Goal: Obtain resource: Download file/media

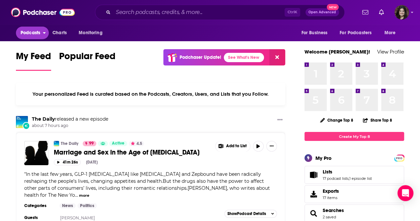
click at [36, 29] on span "Podcasts" at bounding box center [31, 32] width 20 height 9
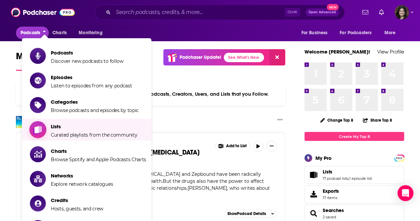
click at [56, 136] on span "Curated playlists from the community" at bounding box center [94, 135] width 86 height 6
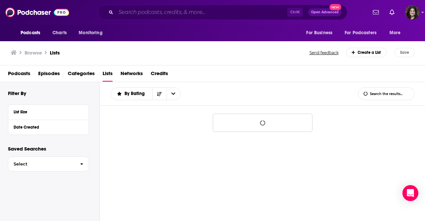
click at [152, 12] on input "Search podcasts, credits, & more..." at bounding box center [201, 12] width 171 height 11
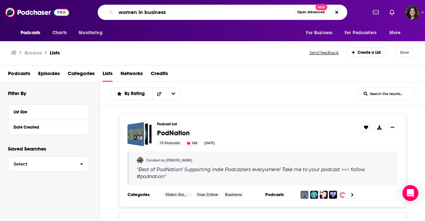
type input "women in business"
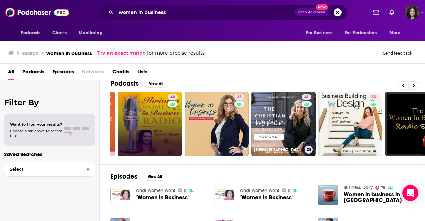
scroll to position [0, 130]
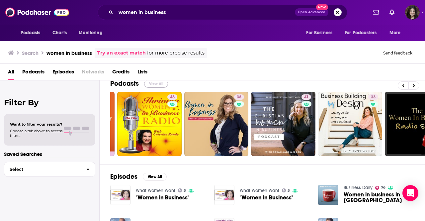
click at [154, 83] on button "View All" at bounding box center [156, 84] width 24 height 8
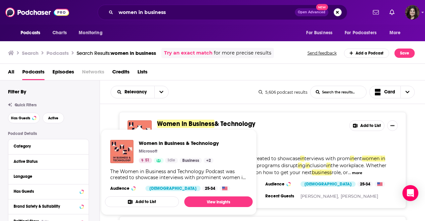
click at [200, 89] on div "Relevancy List Search Input Search the results... Card" at bounding box center [185, 92] width 148 height 13
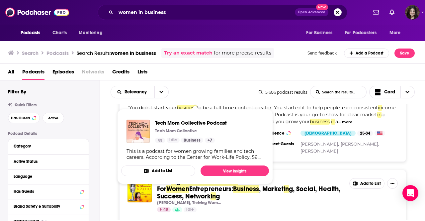
scroll to position [165, 0]
click at [220, 96] on div "Relevancy List Search Input Search the results... Card" at bounding box center [185, 92] width 148 height 13
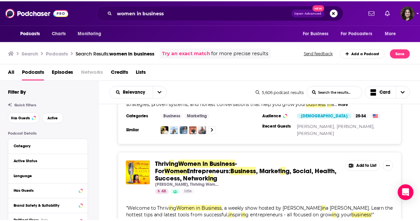
scroll to position [0, 0]
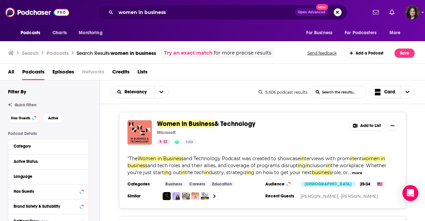
click at [369, 125] on button "Add to List" at bounding box center [366, 125] width 35 height 11
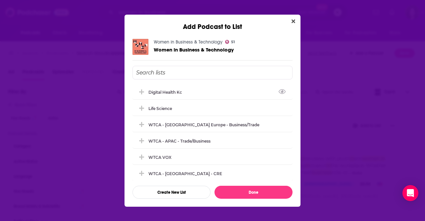
click at [183, 75] on input "Add Podcast To List" at bounding box center [213, 73] width 160 height 14
click at [166, 192] on button "Create New List" at bounding box center [172, 192] width 78 height 13
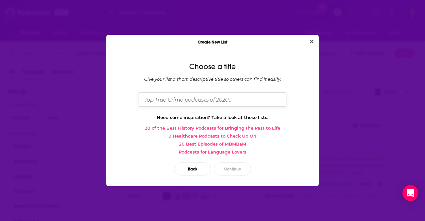
click at [162, 101] on input "Dialog" at bounding box center [212, 99] width 149 height 14
type input "WTCA - Women in Business"
click at [241, 168] on button "Continue" at bounding box center [232, 168] width 37 height 13
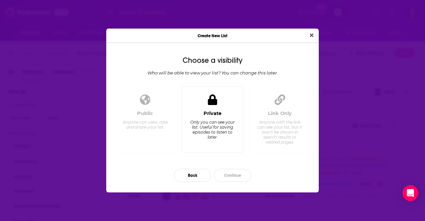
click at [200, 118] on div "Private Only you can see your list. Useful for saving episodes to listen to lat…" at bounding box center [212, 128] width 51 height 37
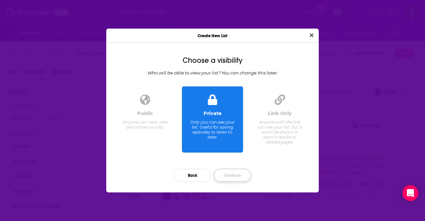
click at [230, 178] on button "Continue" at bounding box center [232, 175] width 37 height 13
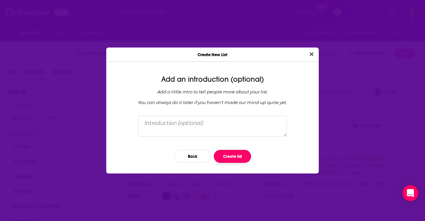
click at [221, 154] on button "Create list" at bounding box center [232, 156] width 37 height 13
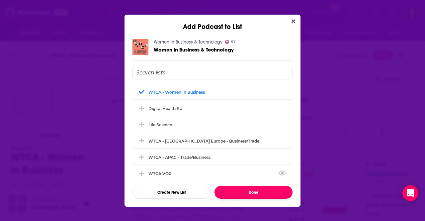
click at [237, 190] on button "Done" at bounding box center [254, 192] width 78 height 13
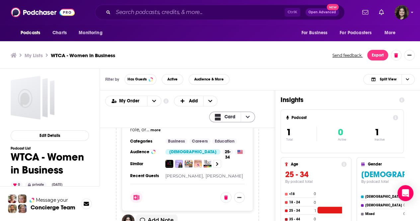
scroll to position [2, 0]
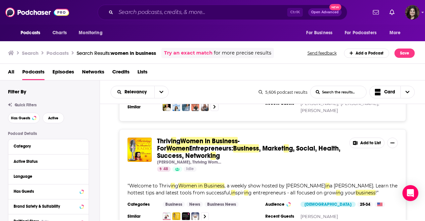
scroll to position [205, 0]
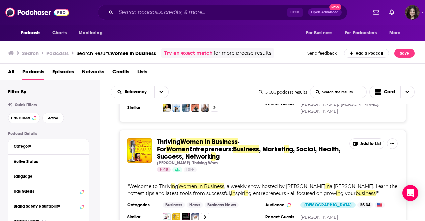
click at [371, 143] on button "Add to List" at bounding box center [366, 143] width 35 height 11
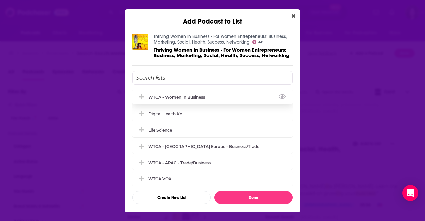
click at [209, 96] on div "WTCA - Women in Business" at bounding box center [178, 97] width 60 height 5
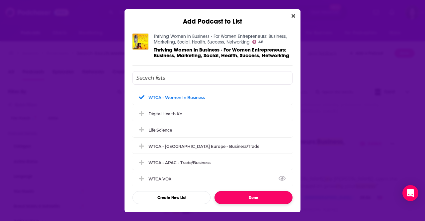
click at [241, 196] on button "Done" at bounding box center [254, 197] width 78 height 13
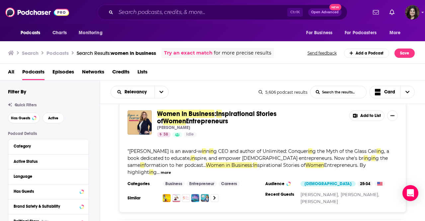
scroll to position [333, 0]
click at [360, 113] on button "Add to List" at bounding box center [366, 115] width 35 height 11
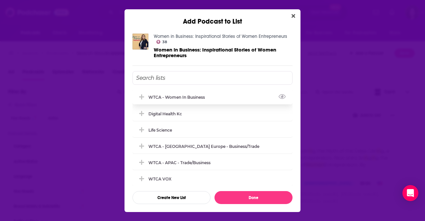
click at [192, 99] on div "WTCA - Women in Business" at bounding box center [213, 97] width 160 height 15
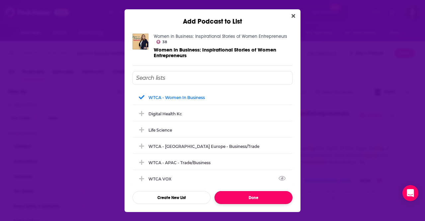
click at [247, 200] on button "Done" at bounding box center [254, 197] width 78 height 13
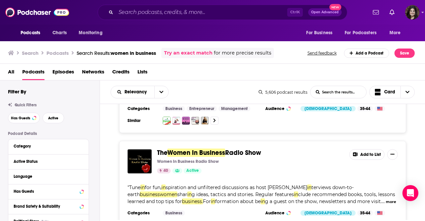
scroll to position [647, 0]
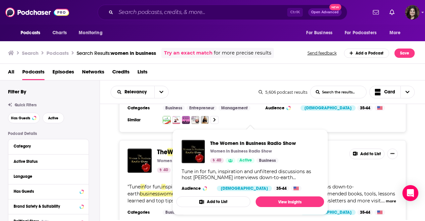
click at [369, 148] on button "Add to List" at bounding box center [366, 153] width 35 height 11
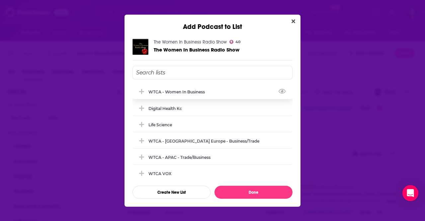
click at [199, 89] on div "WTCA - Women in Business" at bounding box center [178, 91] width 60 height 5
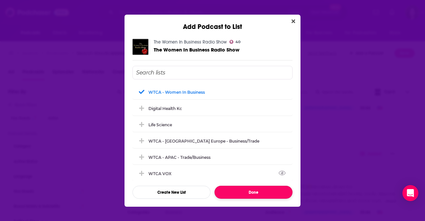
click at [235, 189] on button "Done" at bounding box center [254, 192] width 78 height 13
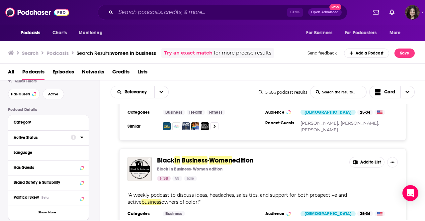
scroll to position [24, 0]
click at [38, 141] on button "Active Status" at bounding box center [42, 137] width 57 height 8
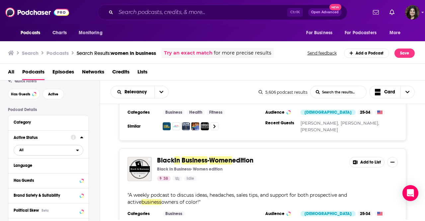
click at [36, 152] on span "All" at bounding box center [45, 150] width 62 height 9
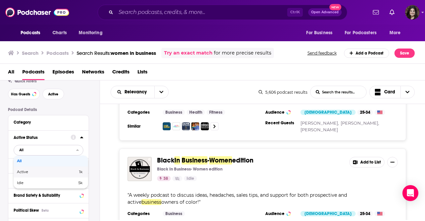
click at [28, 171] on span "Active" at bounding box center [35, 172] width 36 height 4
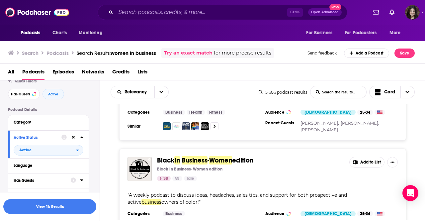
click at [39, 182] on div "Has Guests" at bounding box center [40, 180] width 53 height 5
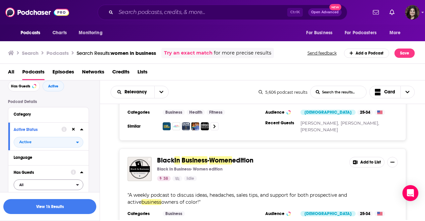
scroll to position [37, 0]
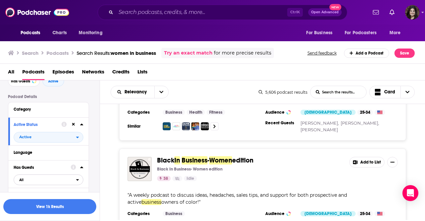
click at [37, 180] on span "All" at bounding box center [45, 179] width 62 height 9
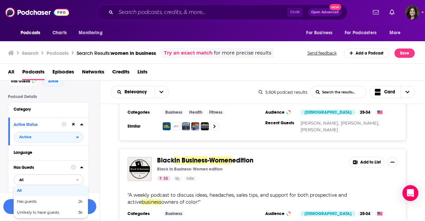
scroll to position [58, 0]
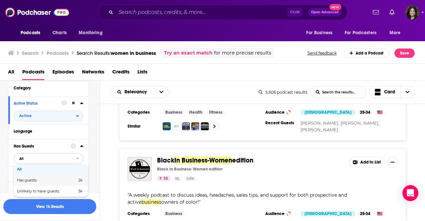
click at [37, 182] on span "Has guests" at bounding box center [37, 180] width 40 height 4
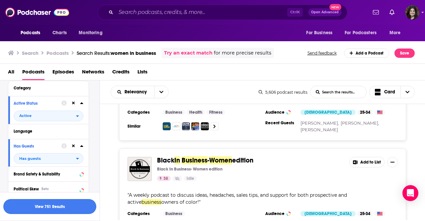
click at [41, 208] on button "View 751 Results" at bounding box center [49, 206] width 93 height 15
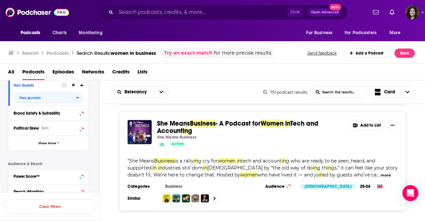
scroll to position [119, 0]
click at [47, 124] on button "Political Skew Beta" at bounding box center [42, 127] width 57 height 8
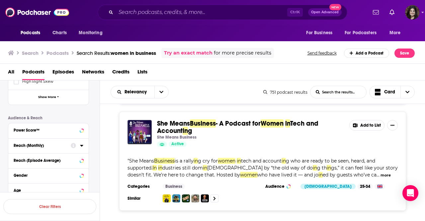
scroll to position [238, 0]
click at [37, 130] on div "Power Score™" at bounding box center [40, 130] width 53 height 5
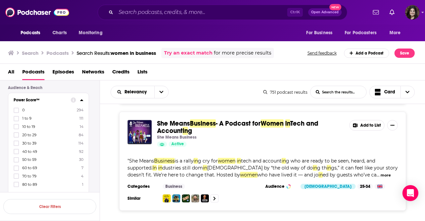
scroll to position [271, 0]
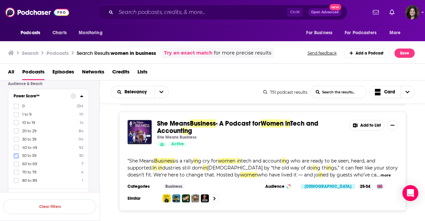
click at [17, 154] on icon at bounding box center [16, 156] width 4 height 4
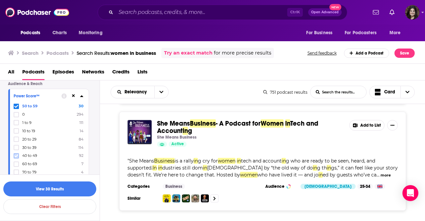
click at [15, 154] on icon at bounding box center [16, 156] width 4 height 4
click at [18, 154] on icon at bounding box center [16, 156] width 4 height 4
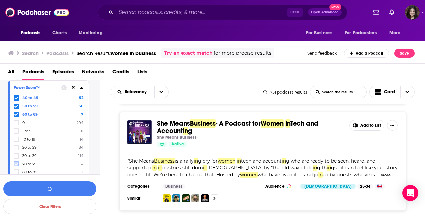
click at [17, 162] on icon at bounding box center [16, 164] width 4 height 4
click at [17, 173] on div "Power Score™ 40 to 49 92 50 to 59 30 60 to 69 7 70 to 79 4 0 294 1 to 9 111 10 …" at bounding box center [48, 130] width 80 height 99
click at [18, 170] on icon at bounding box center [16, 172] width 4 height 4
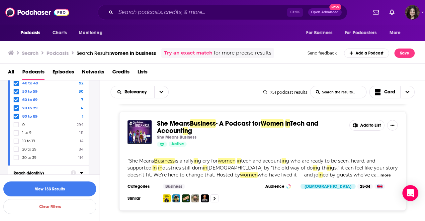
scroll to position [297, 0]
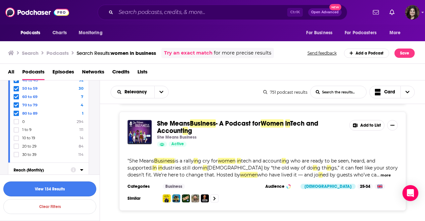
click at [49, 187] on button "View 134 Results" at bounding box center [49, 188] width 93 height 15
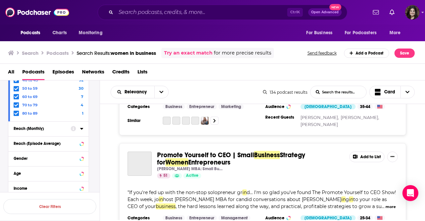
scroll to position [554, 0]
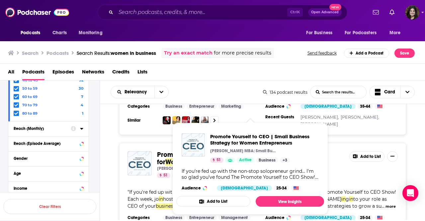
click at [341, 163] on div "Promote Yourself to CEO | Small Business Strategy for Women Entrepreneurs Rache…" at bounding box center [262, 192] width 287 height 99
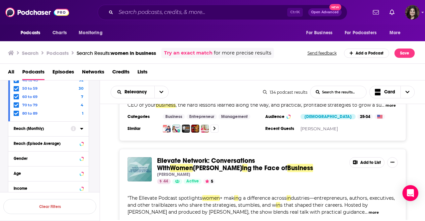
scroll to position [655, 0]
click at [367, 157] on button "Add to List" at bounding box center [366, 162] width 35 height 11
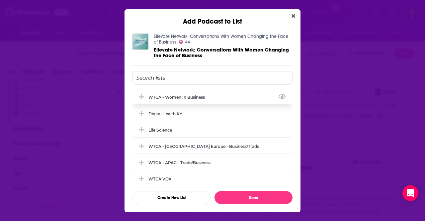
click at [217, 94] on div "WTCA - Women in Business" at bounding box center [213, 97] width 160 height 15
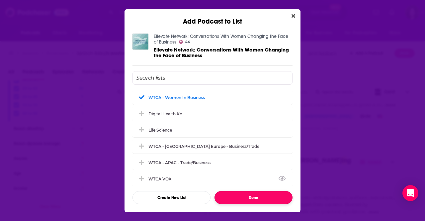
click at [238, 197] on button "Done" at bounding box center [254, 197] width 78 height 13
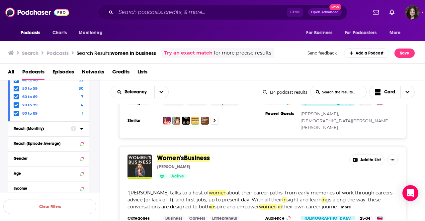
scroll to position [776, 0]
click at [366, 154] on button "Add to List" at bounding box center [366, 159] width 35 height 11
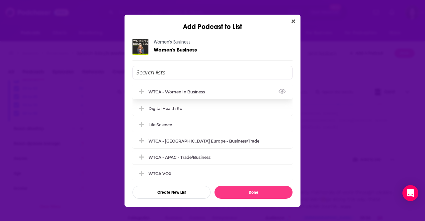
click at [204, 91] on div "WTCA - Women in Business" at bounding box center [178, 91] width 60 height 5
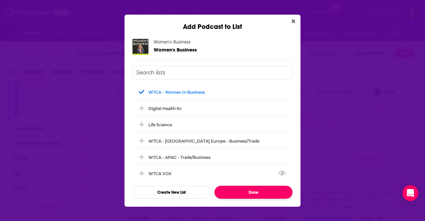
click at [262, 190] on button "Done" at bounding box center [254, 192] width 78 height 13
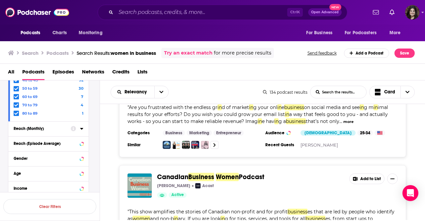
scroll to position [1216, 0]
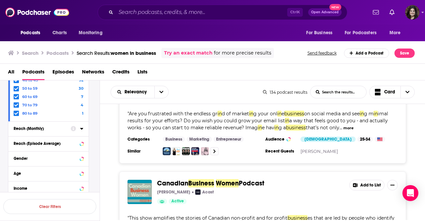
click at [360, 180] on button "Add to List" at bounding box center [366, 185] width 35 height 11
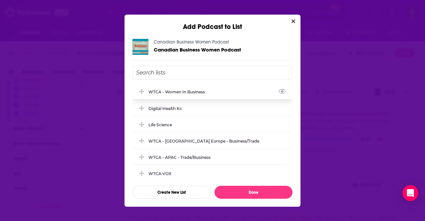
click at [199, 92] on div "WTCA - Women in Business" at bounding box center [178, 91] width 60 height 5
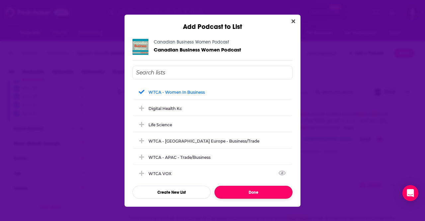
click at [239, 195] on button "Done" at bounding box center [254, 192] width 78 height 13
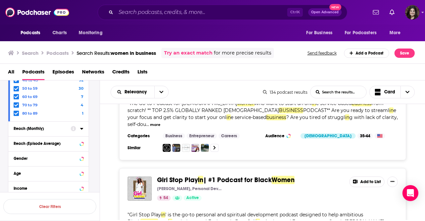
scroll to position [2644, 0]
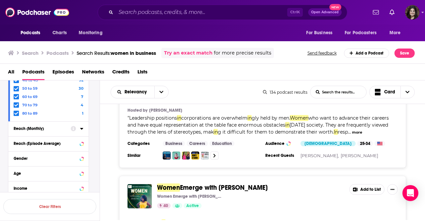
scroll to position [3079, 0]
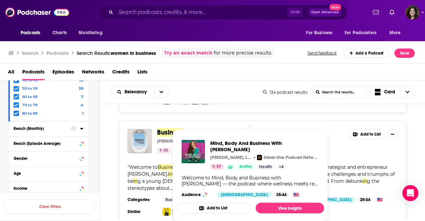
scroll to position [3916, 0]
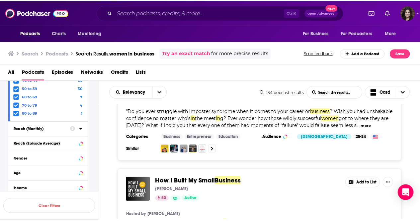
scroll to position [4411, 0]
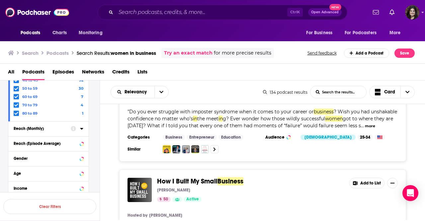
click at [236, 165] on div "Podcasts Charts Monitoring Ctrl K Open Advanced New For Business For Podcasters…" at bounding box center [212, 110] width 425 height 221
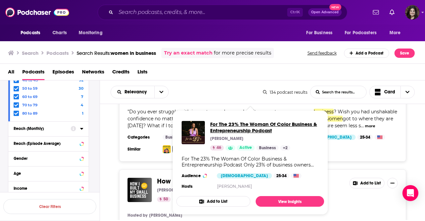
click at [228, 128] on span "For The 23% The Woman Of Color Business & Entrepreneurship Podcast" at bounding box center [264, 127] width 109 height 13
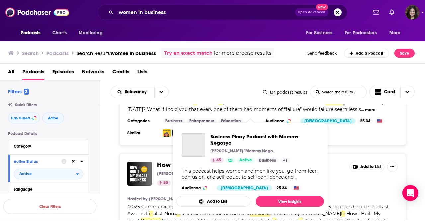
scroll to position [4427, 0]
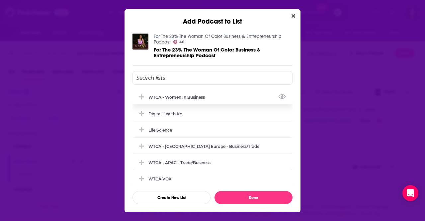
click at [223, 98] on div "WTCA - Women in Business" at bounding box center [213, 97] width 160 height 15
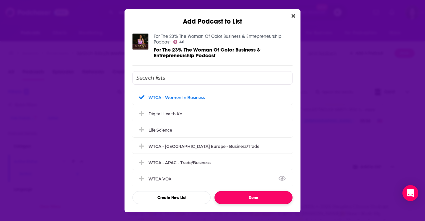
click at [237, 193] on button "Done" at bounding box center [254, 197] width 78 height 13
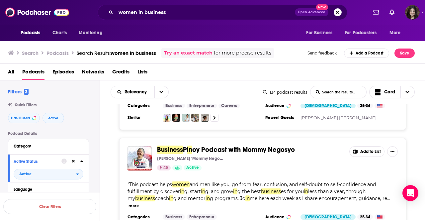
scroll to position [4674, 0]
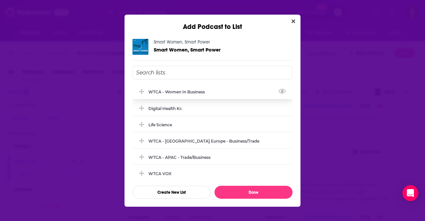
click at [194, 90] on div "WTCA - Women in Business" at bounding box center [178, 91] width 60 height 5
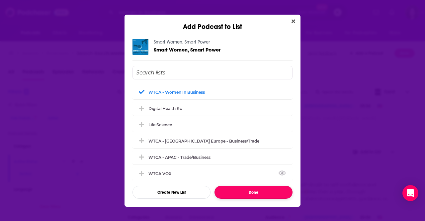
click at [235, 192] on button "Done" at bounding box center [254, 192] width 78 height 13
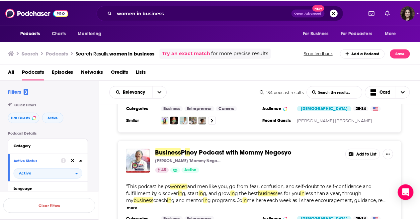
scroll to position [4664, 0]
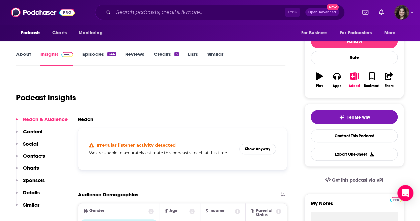
scroll to position [47, 0]
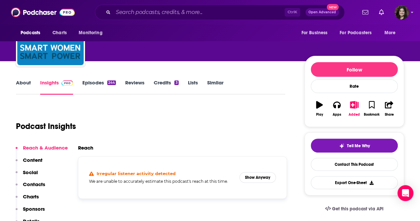
click at [22, 82] on link "About" at bounding box center [23, 86] width 15 height 15
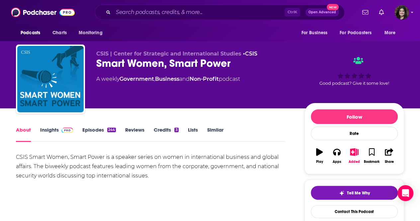
click at [55, 134] on link "Insights" at bounding box center [56, 134] width 33 height 15
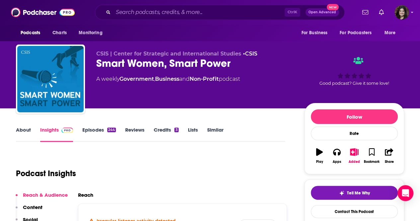
click at [85, 133] on link "Episodes 244" at bounding box center [99, 134] width 34 height 15
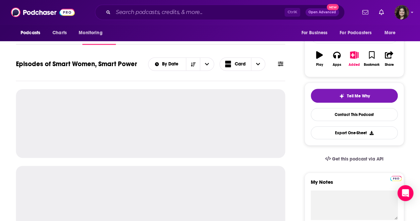
scroll to position [97, 0]
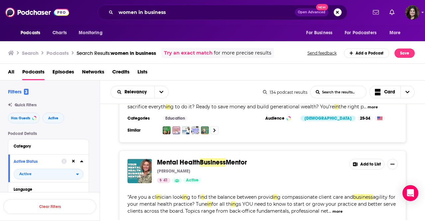
scroll to position [4213, 0]
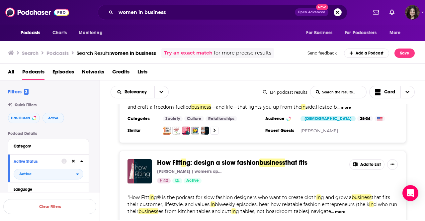
scroll to position [4996, 0]
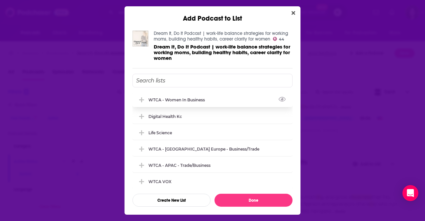
click at [237, 97] on div "WTCA - Women in Business" at bounding box center [213, 99] width 160 height 15
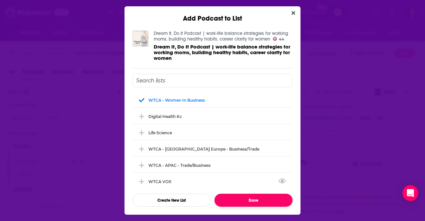
click at [242, 197] on button "Done" at bounding box center [254, 200] width 78 height 13
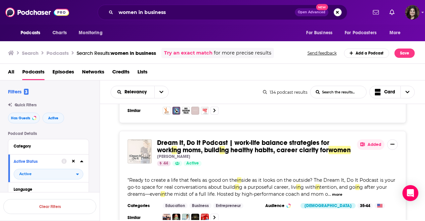
scroll to position [5118, 0]
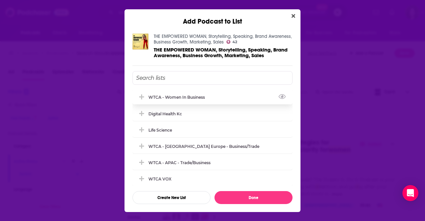
click at [230, 96] on div "WTCA - Women in Business" at bounding box center [213, 97] width 160 height 15
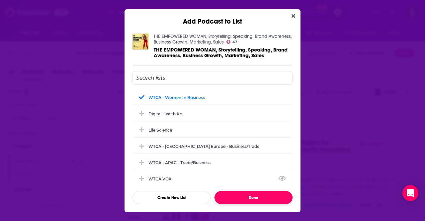
click at [252, 194] on button "Done" at bounding box center [254, 197] width 78 height 13
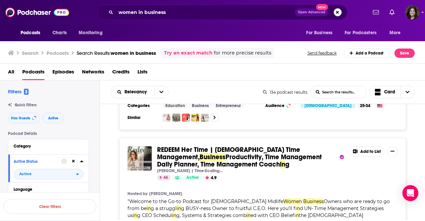
scroll to position [5382, 0]
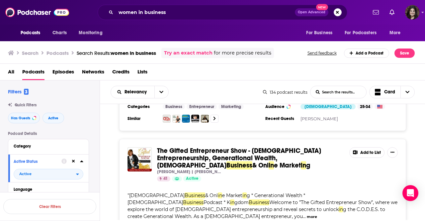
scroll to position [5564, 0]
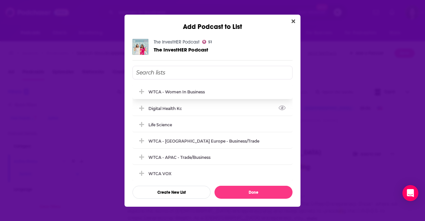
click at [233, 92] on div "WTCA - Women in Business" at bounding box center [213, 91] width 160 height 15
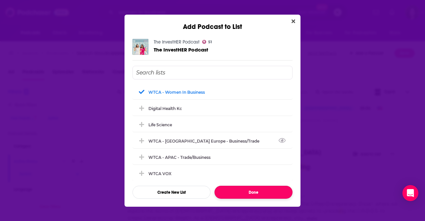
click at [242, 193] on button "Done" at bounding box center [254, 192] width 78 height 13
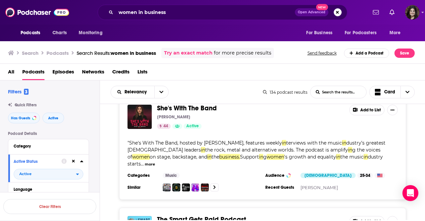
scroll to position [6846, 0]
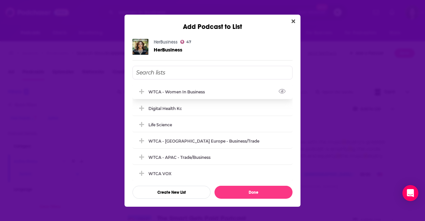
click at [217, 92] on div "WTCA - Women in Business" at bounding box center [213, 91] width 160 height 15
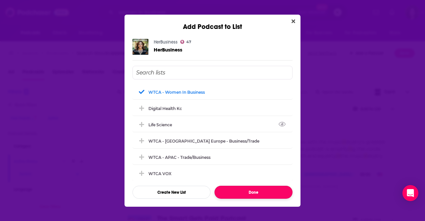
click at [234, 195] on button "Done" at bounding box center [254, 192] width 78 height 13
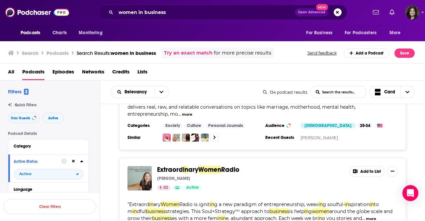
scroll to position [2797, 0]
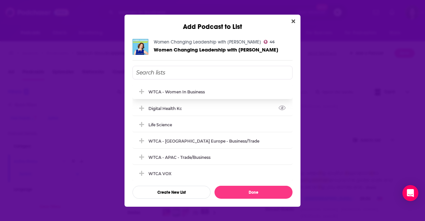
click at [202, 97] on div "WTCA - Women in Business" at bounding box center [213, 91] width 160 height 15
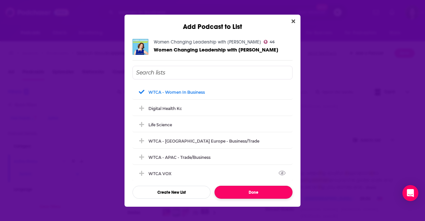
click at [233, 194] on button "Done" at bounding box center [254, 192] width 78 height 13
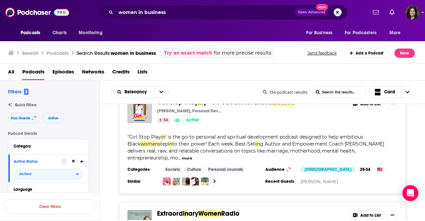
scroll to position [2721, 0]
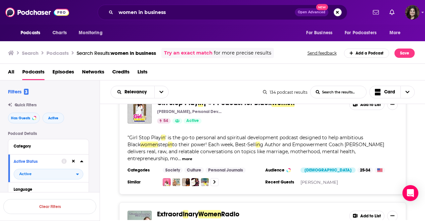
click at [361, 211] on button "Add to List" at bounding box center [366, 216] width 35 height 11
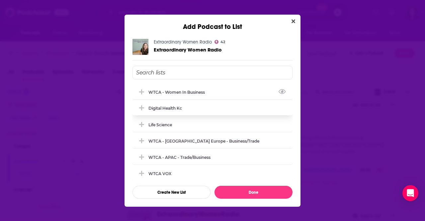
click at [179, 94] on div "WTCA - Women in Business" at bounding box center [178, 92] width 60 height 5
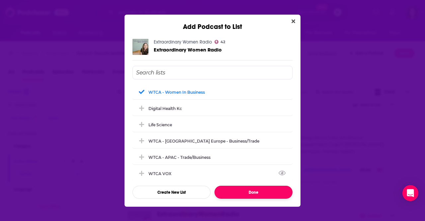
click at [231, 193] on button "Done" at bounding box center [254, 192] width 78 height 13
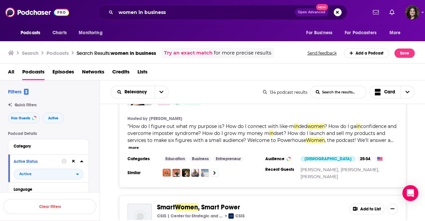
scroll to position [2165, 0]
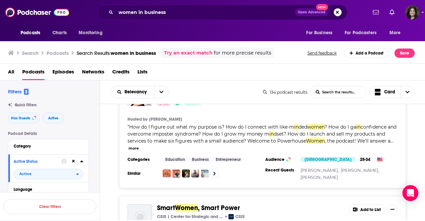
click at [360, 204] on button "Add to List" at bounding box center [366, 209] width 35 height 11
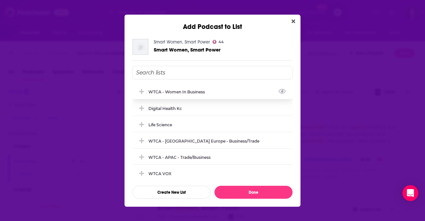
click at [192, 90] on div "WTCA - Women in Business" at bounding box center [178, 91] width 60 height 5
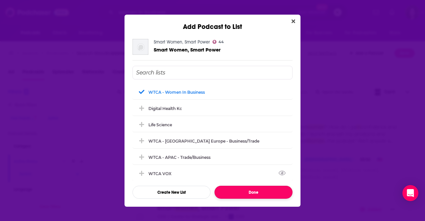
click at [244, 195] on button "Done" at bounding box center [254, 192] width 78 height 13
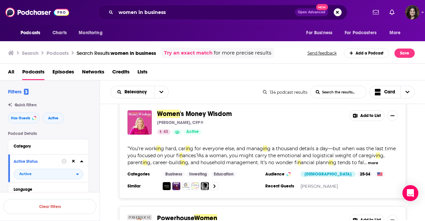
scroll to position [2032, 0]
click at [363, 215] on button "Add to List" at bounding box center [366, 220] width 35 height 11
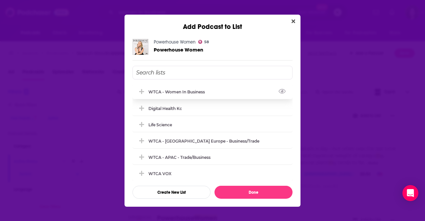
click at [209, 87] on div "WTCA - Women in Business" at bounding box center [213, 91] width 160 height 15
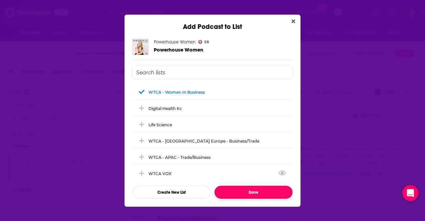
click at [236, 188] on button "Done" at bounding box center [254, 192] width 78 height 13
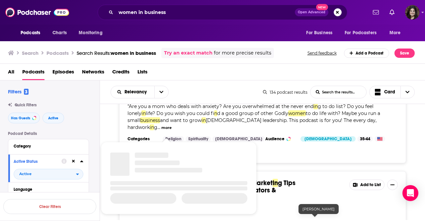
scroll to position [1087, 0]
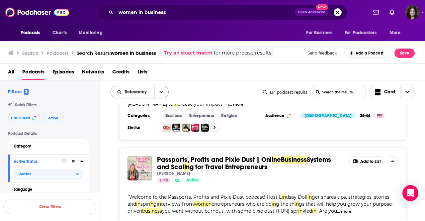
scroll to position [5519, 0]
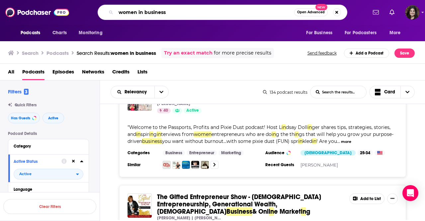
drag, startPoint x: 136, startPoint y: 12, endPoint x: 99, endPoint y: 10, distance: 36.6
click at [99, 10] on div "women in business Open Advanced New" at bounding box center [223, 12] width 250 height 15
type input "BIPOC in business"
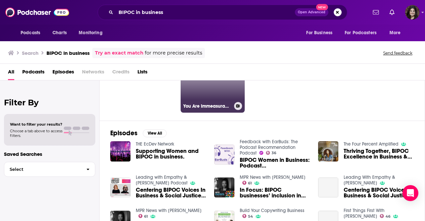
scroll to position [52, 0]
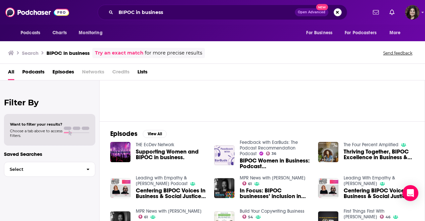
click at [142, 70] on span "Lists" at bounding box center [143, 73] width 10 height 14
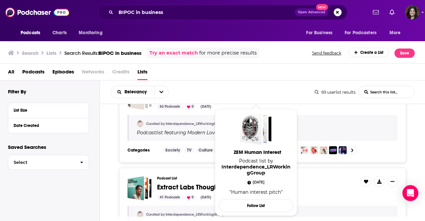
scroll to position [129, 0]
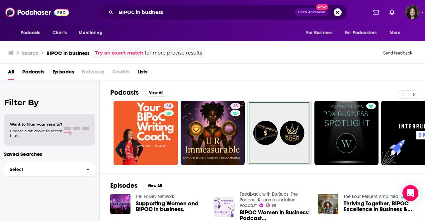
click at [415, 94] on button at bounding box center [414, 94] width 11 height 8
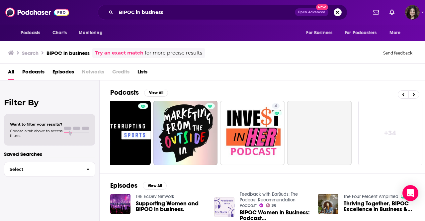
scroll to position [0, 295]
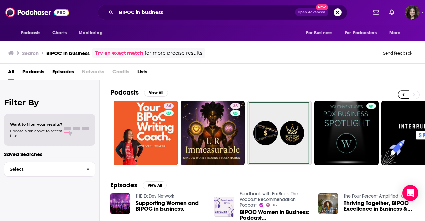
scroll to position [0, 295]
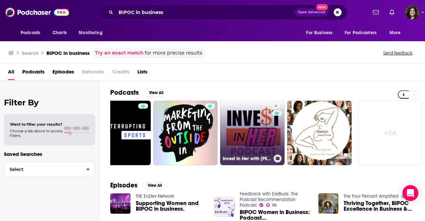
click at [261, 121] on link "4 Invest In Her with Catherine Gray" at bounding box center [252, 133] width 64 height 64
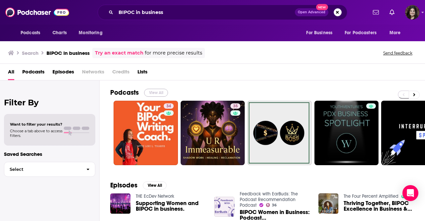
click at [155, 93] on button "View All" at bounding box center [156, 93] width 24 height 8
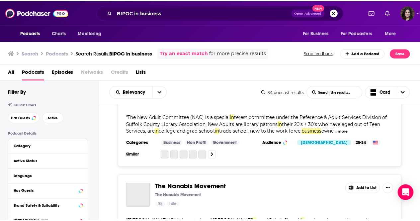
scroll to position [2536, 0]
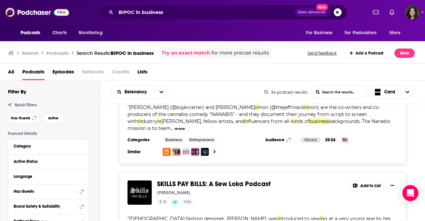
click at [204, 64] on div "All Podcasts Episodes Networks Credits Lists" at bounding box center [213, 72] width 426 height 17
click at [415, 16] on img "Logged in as amandavpr" at bounding box center [412, 12] width 15 height 15
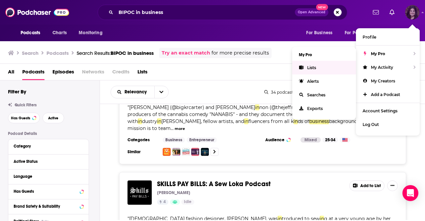
click at [310, 67] on span "Lists" at bounding box center [311, 67] width 9 height 5
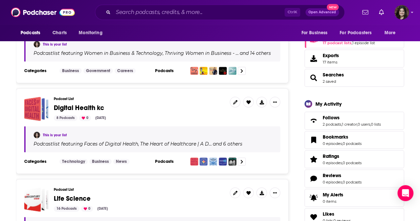
scroll to position [71, 0]
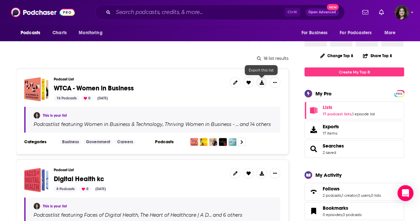
click at [260, 85] on button at bounding box center [261, 82] width 11 height 11
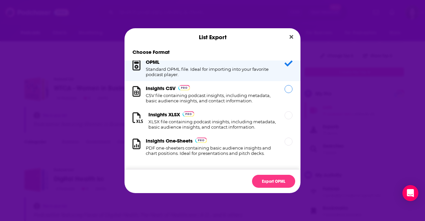
scroll to position [0, 0]
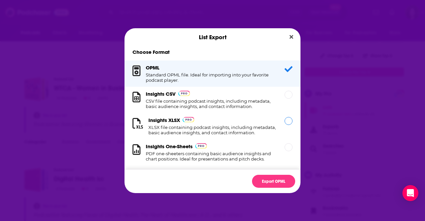
drag, startPoint x: 253, startPoint y: 126, endPoint x: 42, endPoint y: 156, distance: 213.4
click at [42, 156] on div "List Export Choose Format OPML Standard OPML file. Ideal for importing into you…" at bounding box center [212, 110] width 425 height 221
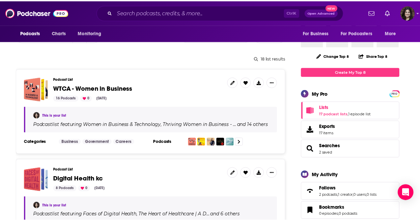
scroll to position [71, 0]
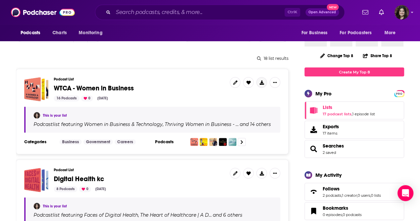
click at [260, 82] on icon at bounding box center [262, 82] width 4 height 4
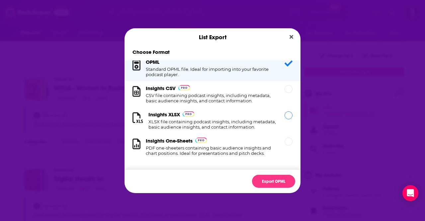
scroll to position [0, 0]
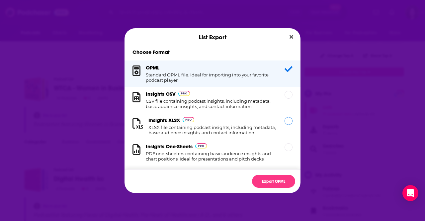
click at [248, 128] on h1 "XLSX file containing podcast insights, including metadata, basic audience insig…" at bounding box center [212, 130] width 128 height 11
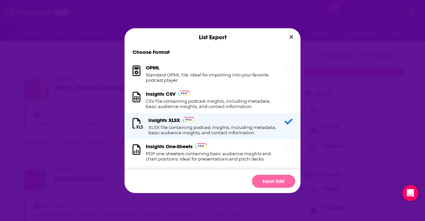
click at [257, 179] on button "Export XLSX" at bounding box center [273, 181] width 43 height 13
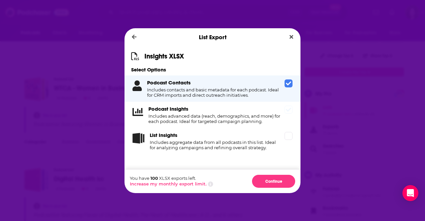
click at [215, 115] on h4 "Includes advanced data (reach, demographics, and more) for each podcast. Ideal …" at bounding box center [215, 118] width 134 height 11
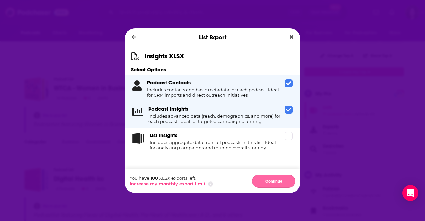
click at [265, 180] on button "Continue" at bounding box center [273, 181] width 43 height 13
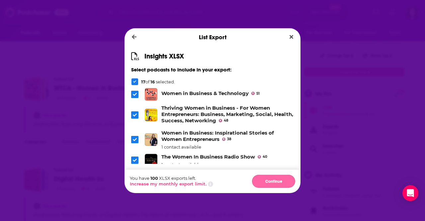
click at [268, 181] on button "Continue" at bounding box center [273, 181] width 43 height 13
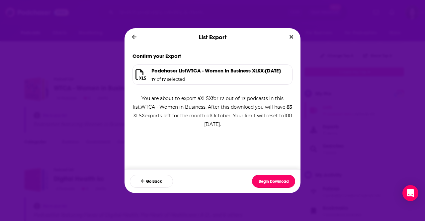
click at [268, 181] on button "Begin Download" at bounding box center [273, 181] width 43 height 13
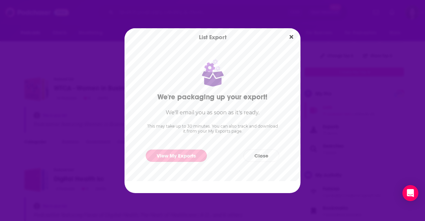
click at [157, 158] on link "View My Exports" at bounding box center [176, 155] width 61 height 12
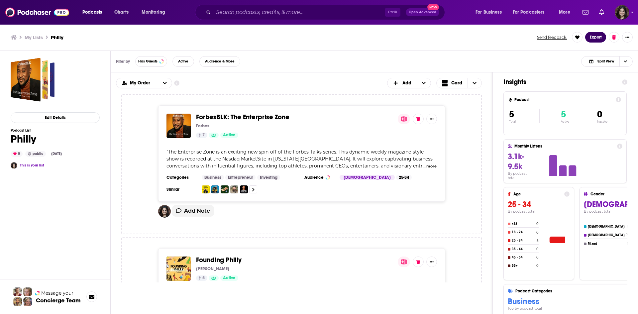
click at [595, 39] on button "Export" at bounding box center [595, 37] width 21 height 11
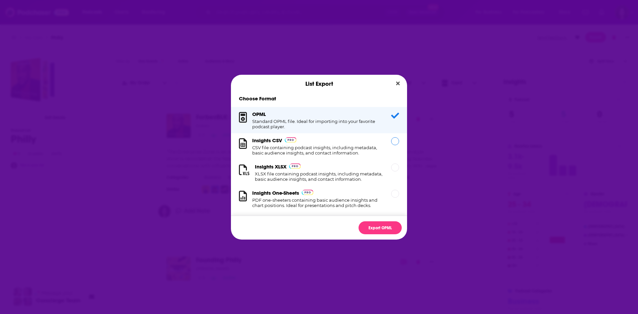
click at [318, 143] on div "Insights CSV CSV file containing podcast insights, including metadata, basic au…" at bounding box center [317, 146] width 131 height 18
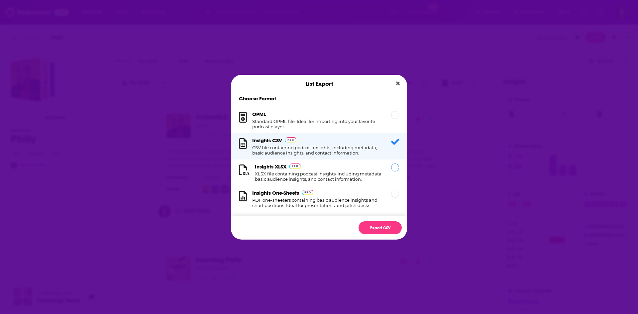
click at [354, 173] on h1 "XLSX file containing podcast insights, including metadata, basic audience insig…" at bounding box center [319, 176] width 128 height 11
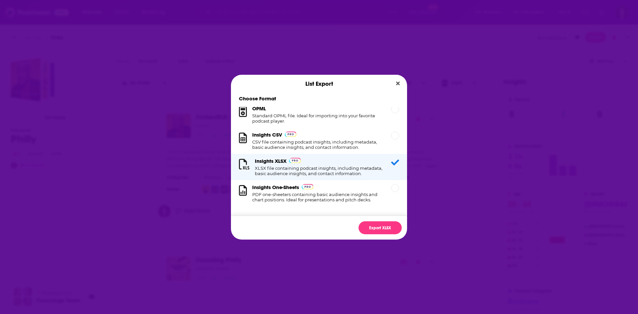
scroll to position [11, 0]
click at [373, 229] on button "Export XLSX" at bounding box center [379, 227] width 43 height 13
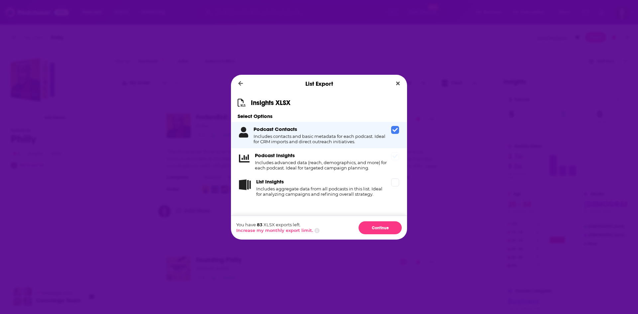
click at [341, 148] on div "Podcast Insights Includes advanced data (reach, demographics, and more) for eac…" at bounding box center [319, 161] width 176 height 26
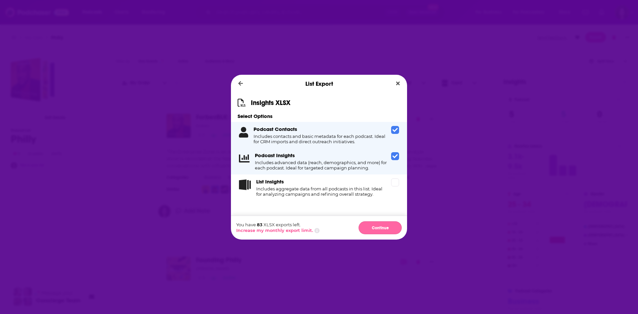
click at [378, 231] on button "Continue" at bounding box center [379, 227] width 43 height 13
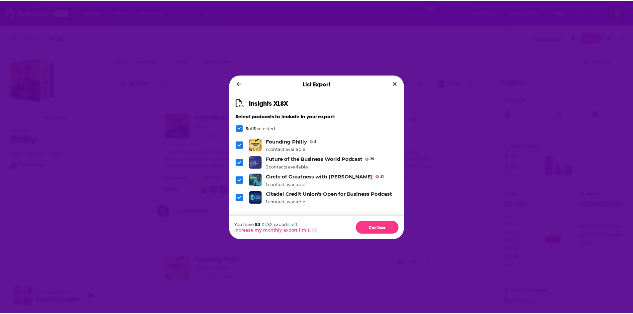
scroll to position [21, 0]
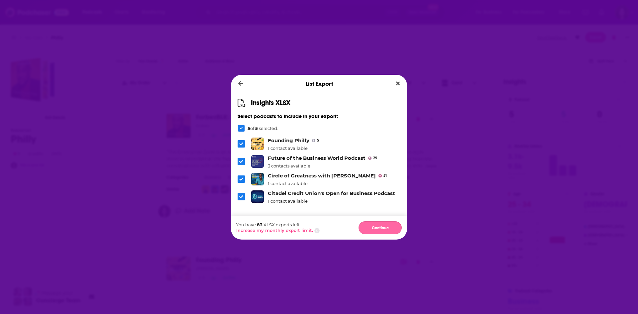
click at [376, 227] on button "Continue" at bounding box center [379, 227] width 43 height 13
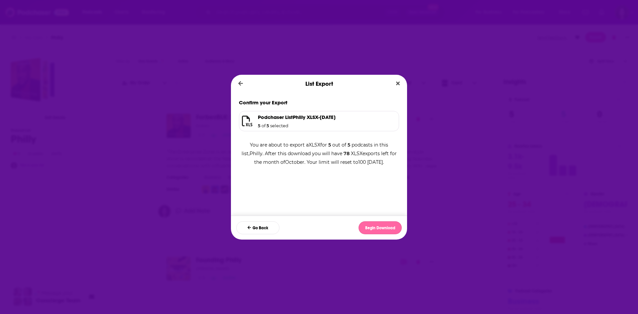
click at [373, 233] on button "Begin Download" at bounding box center [379, 227] width 43 height 13
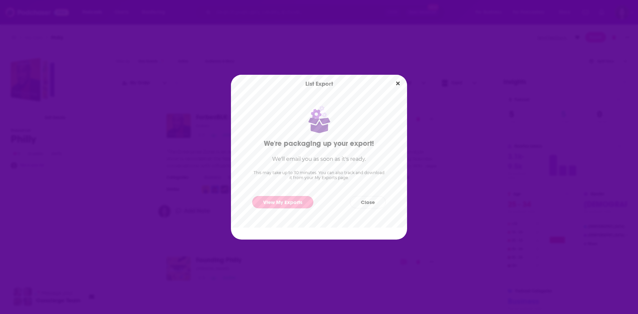
click at [272, 204] on link "View My Exports" at bounding box center [282, 202] width 61 height 12
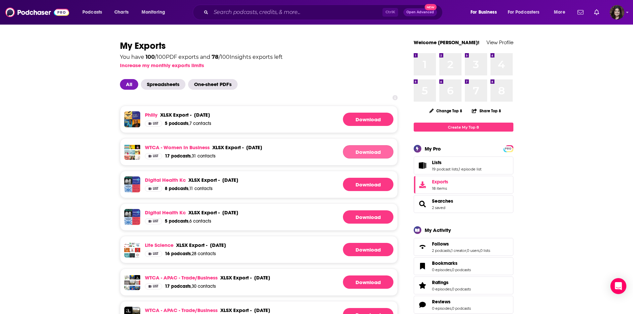
click at [361, 157] on link "Download" at bounding box center [368, 151] width 50 height 13
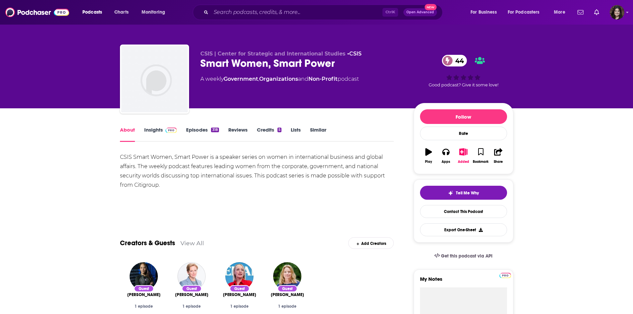
click at [125, 157] on div "CSIS Smart Women, Smart Power is a speaker series on women in international bus…" at bounding box center [257, 170] width 274 height 37
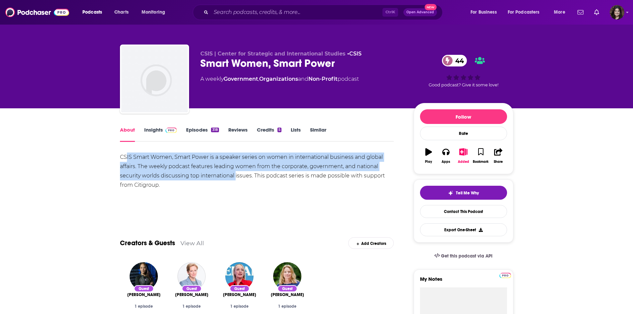
drag, startPoint x: 158, startPoint y: 156, endPoint x: 235, endPoint y: 171, distance: 78.2
click at [235, 171] on div "CSIS Smart Women, Smart Power is a speaker series on women in international bus…" at bounding box center [257, 170] width 274 height 37
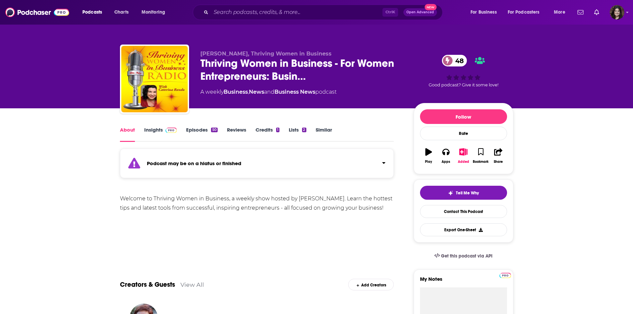
click at [160, 133] on link "Insights" at bounding box center [160, 134] width 33 height 15
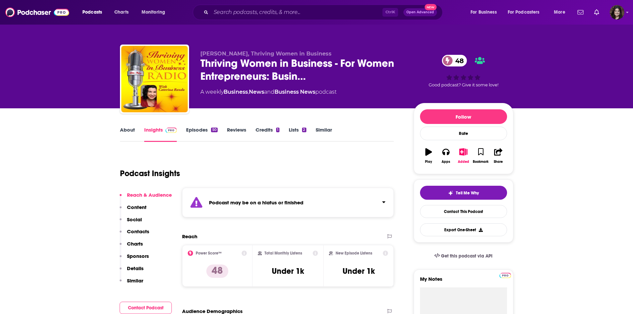
click at [202, 134] on link "Episodes 50" at bounding box center [201, 134] width 31 height 15
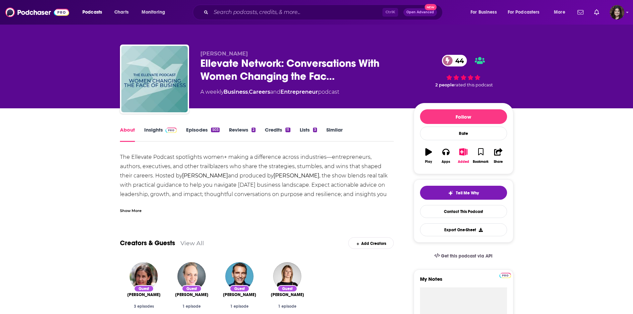
click at [146, 133] on link "Insights" at bounding box center [160, 134] width 33 height 15
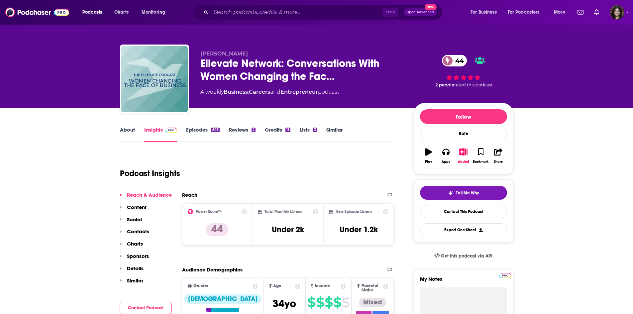
click at [200, 131] on link "Episodes 503" at bounding box center [202, 134] width 33 height 15
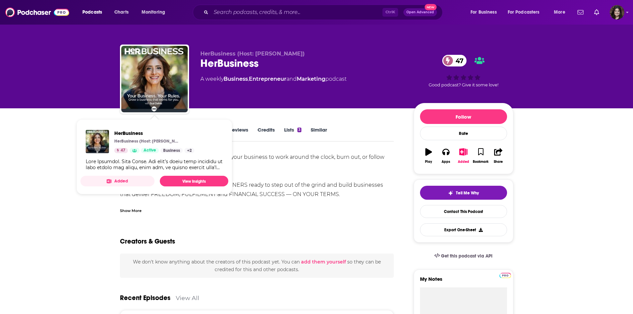
click at [355, 176] on div "Your Business. Your Rules. You didn’t start your business to work around the cl…" at bounding box center [257, 287] width 274 height 270
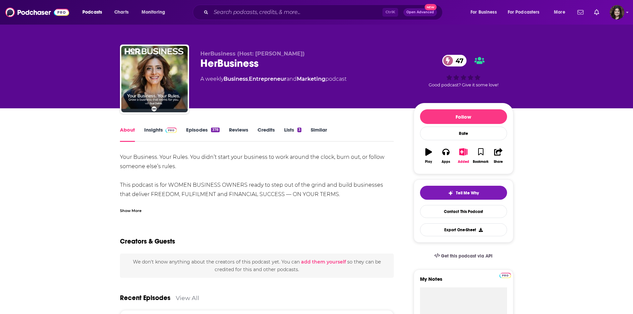
click at [158, 130] on link "Insights" at bounding box center [160, 134] width 33 height 15
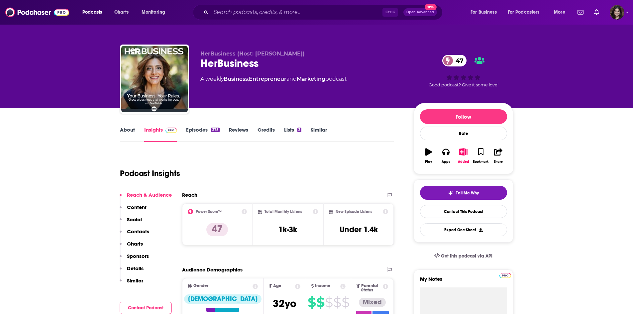
click at [200, 134] on link "Episodes 378" at bounding box center [202, 134] width 33 height 15
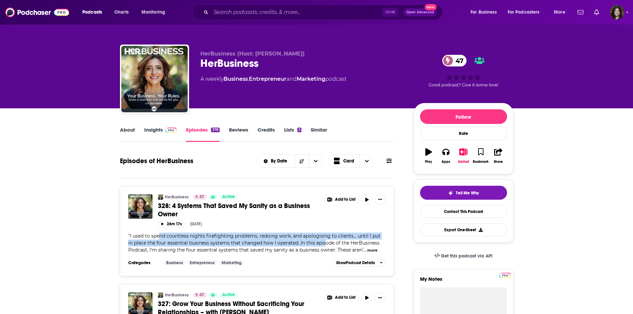
drag, startPoint x: 159, startPoint y: 238, endPoint x: 320, endPoint y: 241, distance: 160.8
click at [320, 241] on span "I used to spend countless nights firefighting problems, redoing work, and apolo…" at bounding box center [254, 243] width 252 height 20
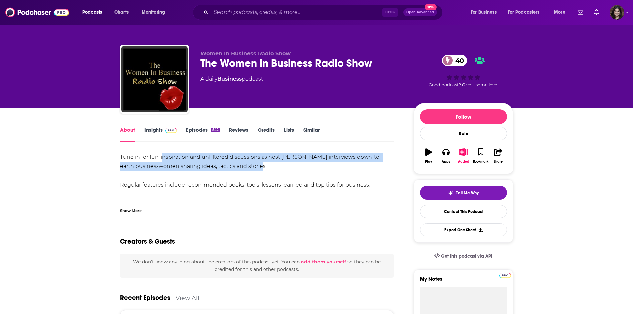
drag, startPoint x: 170, startPoint y: 160, endPoint x: 303, endPoint y: 162, distance: 132.9
click at [303, 162] on div "Tune in for fun, inspiration and unfiltered discussions as host Sian Murphy int…" at bounding box center [257, 198] width 274 height 93
click at [290, 165] on div "Tune in for fun, inspiration and unfiltered discussions as host Sian Murphy int…" at bounding box center [257, 198] width 274 height 93
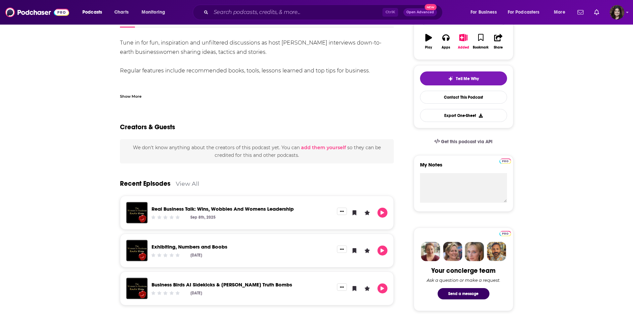
scroll to position [33, 0]
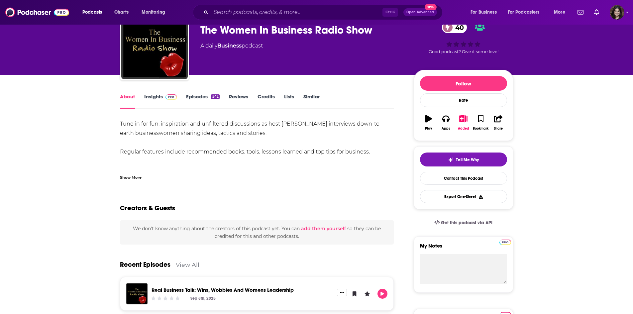
click at [150, 94] on link "Insights" at bounding box center [160, 100] width 33 height 15
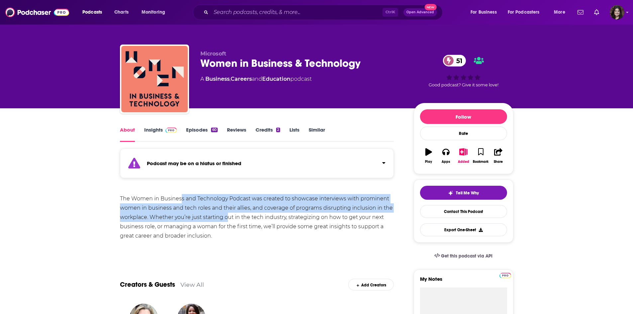
drag, startPoint x: 179, startPoint y: 194, endPoint x: 229, endPoint y: 219, distance: 55.6
click at [229, 219] on div "The Women in Business and Technology Podcast was created to showcase interviews…" at bounding box center [257, 217] width 274 height 47
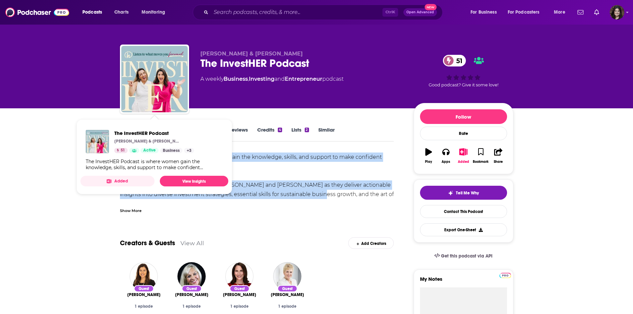
drag, startPoint x: 290, startPoint y: 163, endPoint x: 316, endPoint y: 191, distance: 38.3
click at [316, 191] on div "The InvestHER Podcast is where women gain the knowledge, skills, and support to…" at bounding box center [257, 198] width 274 height 93
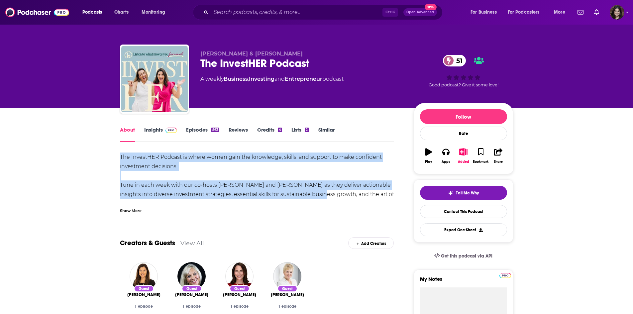
click at [312, 188] on div "The InvestHER Podcast is where women gain the knowledge, skills, and support to…" at bounding box center [257, 198] width 274 height 93
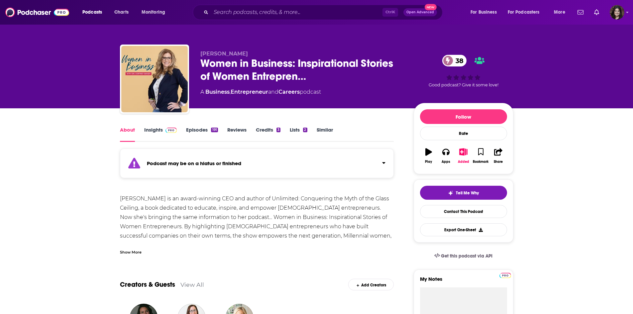
click at [189, 131] on link "Episodes 191" at bounding box center [202, 134] width 32 height 15
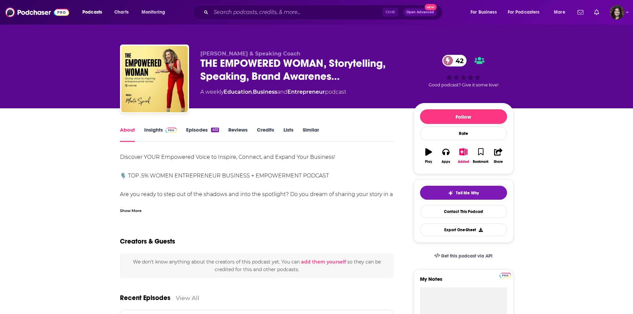
click at [198, 128] on link "Episodes 413" at bounding box center [202, 134] width 33 height 15
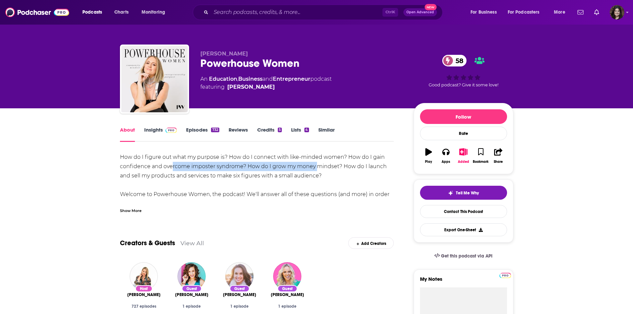
drag, startPoint x: 172, startPoint y: 162, endPoint x: 316, endPoint y: 166, distance: 143.9
click at [316, 166] on div "How do I figure out what my purpose is? How do I connect with like-minded women…" at bounding box center [257, 231] width 274 height 158
click at [188, 135] on link "Episodes 732" at bounding box center [202, 134] width 33 height 15
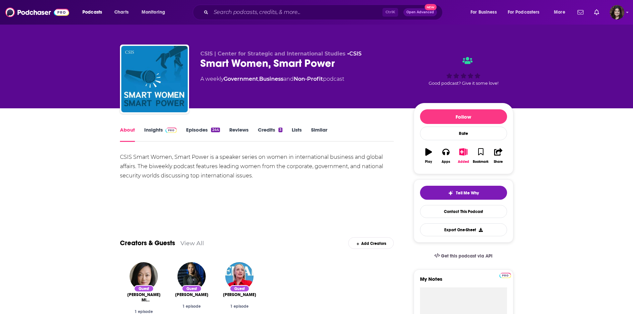
click at [126, 154] on div "CSIS Smart Women, Smart Power is a speaker series on women in international bus…" at bounding box center [257, 166] width 274 height 28
click at [184, 129] on div "Insights" at bounding box center [165, 134] width 42 height 15
click at [190, 131] on link "Episodes 244" at bounding box center [203, 134] width 34 height 15
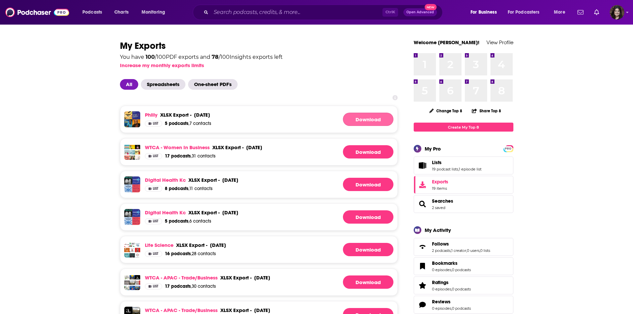
click at [375, 117] on link "Download" at bounding box center [368, 119] width 50 height 13
